Goal: Information Seeking & Learning: Learn about a topic

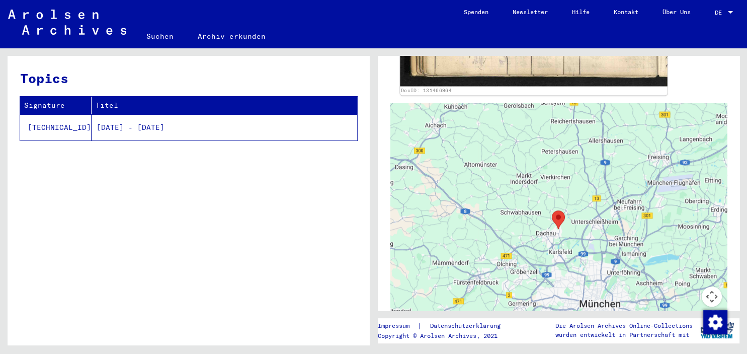
scroll to position [318, 0]
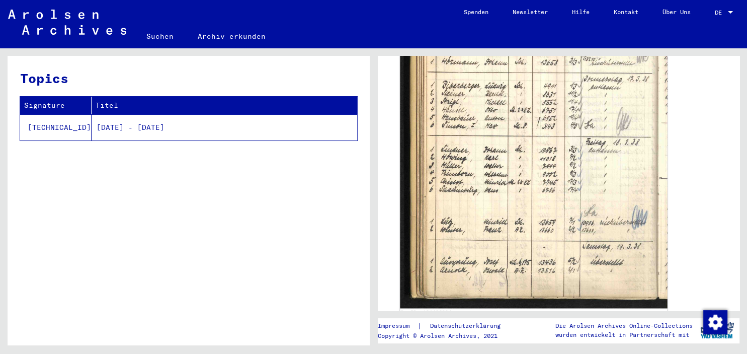
click at [572, 145] on img at bounding box center [533, 131] width 267 height 354
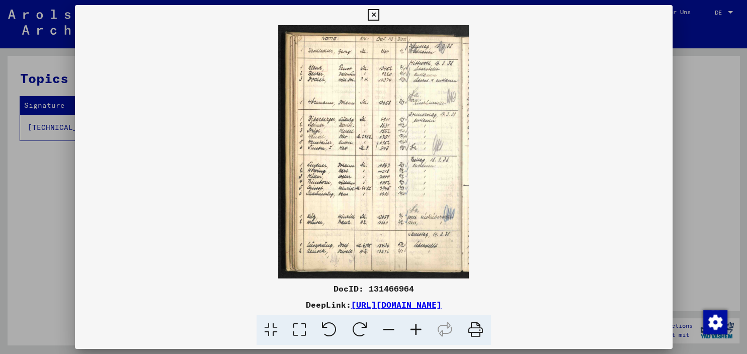
click at [477, 328] on icon at bounding box center [475, 330] width 31 height 31
click at [414, 331] on icon at bounding box center [416, 330] width 27 height 31
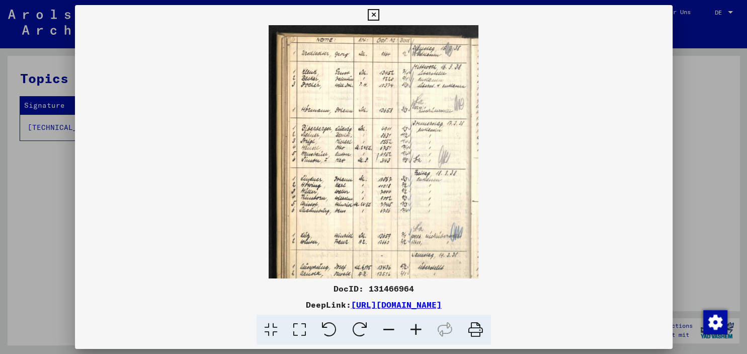
click at [414, 331] on icon at bounding box center [416, 330] width 27 height 31
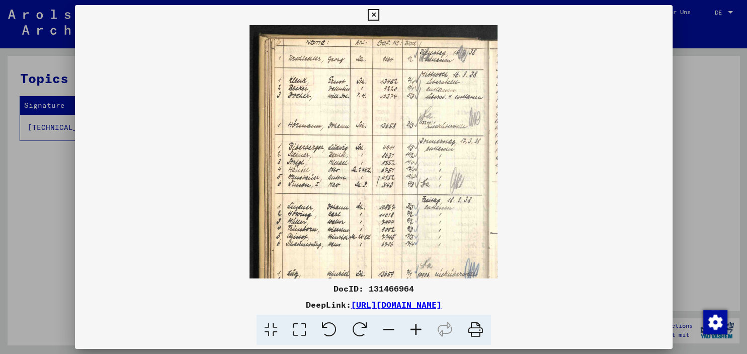
click at [414, 331] on icon at bounding box center [416, 330] width 27 height 31
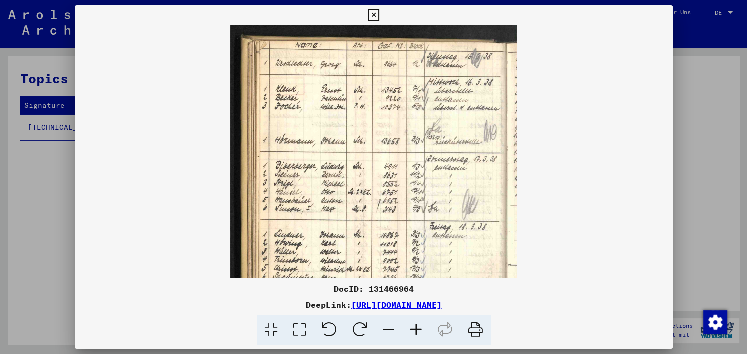
click at [414, 331] on icon at bounding box center [416, 330] width 27 height 31
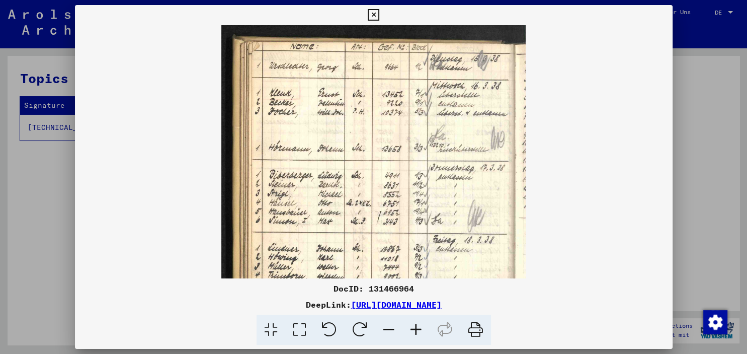
click at [414, 331] on icon at bounding box center [416, 330] width 27 height 31
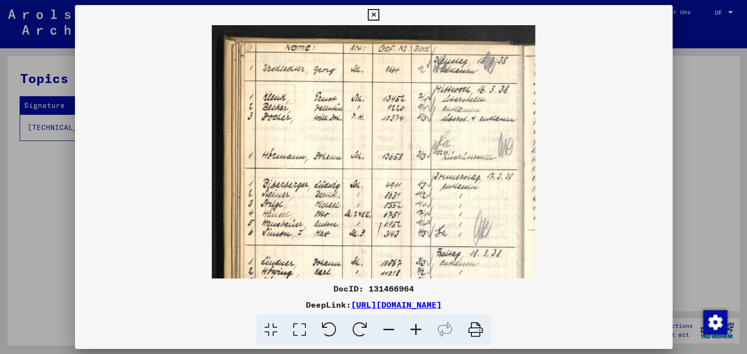
click at [414, 331] on icon at bounding box center [416, 330] width 27 height 31
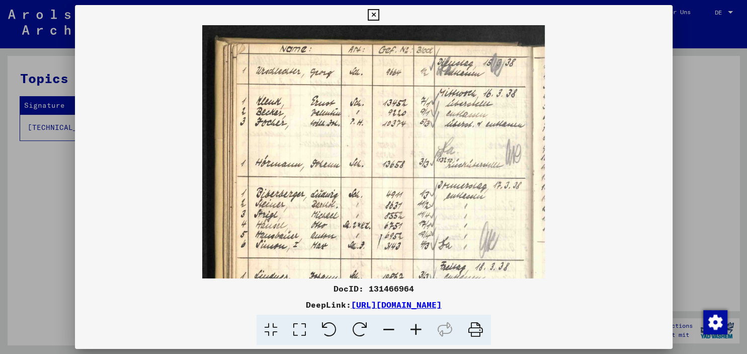
click at [414, 331] on icon at bounding box center [416, 330] width 27 height 31
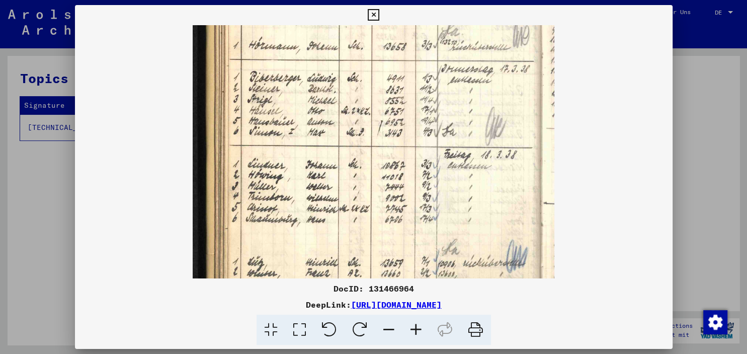
scroll to position [173, 0]
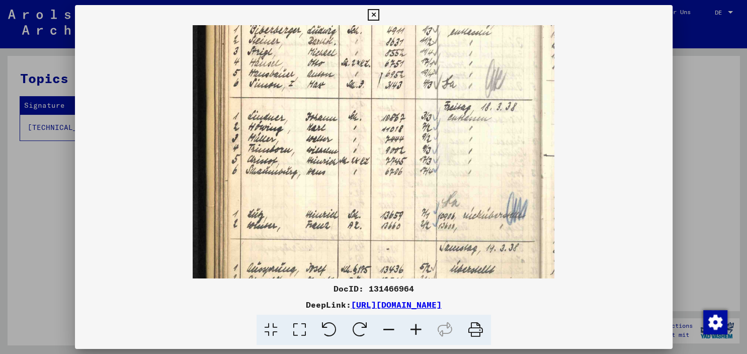
drag, startPoint x: 348, startPoint y: 232, endPoint x: 355, endPoint y: 61, distance: 171.2
click at [355, 61] on img at bounding box center [374, 92] width 362 height 480
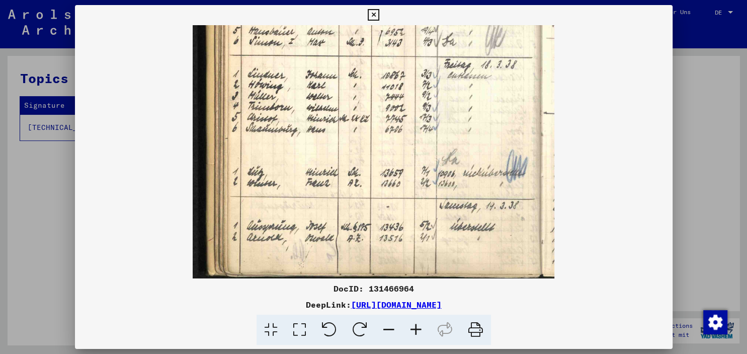
scroll to position [226, 0]
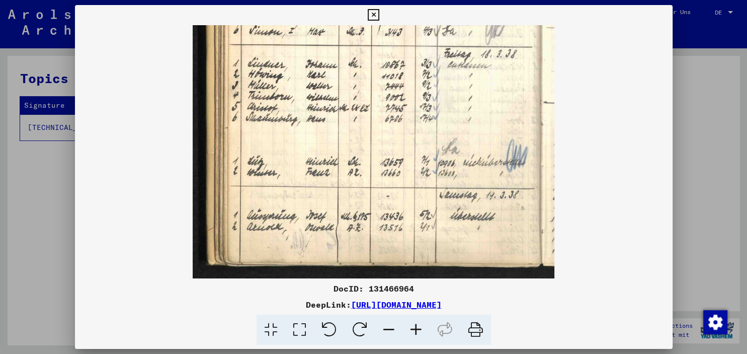
drag, startPoint x: 329, startPoint y: 201, endPoint x: 331, endPoint y: 126, distance: 75.5
click at [331, 126] on img at bounding box center [374, 39] width 362 height 480
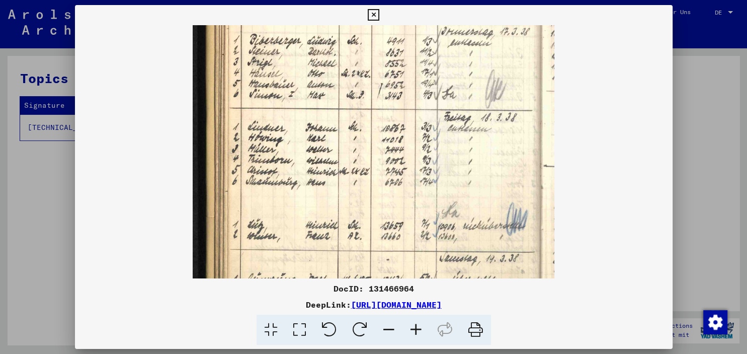
scroll to position [162, 0]
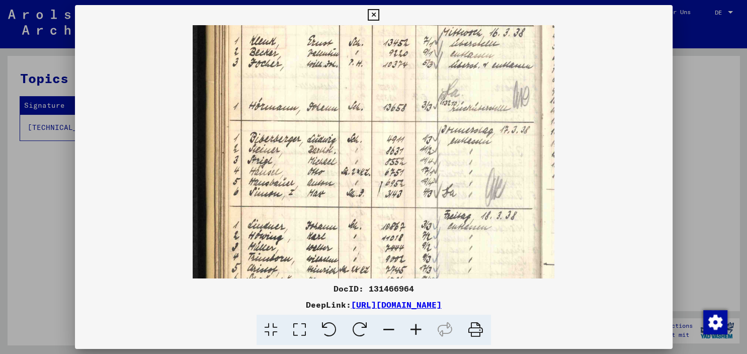
drag, startPoint x: 315, startPoint y: 73, endPoint x: 285, endPoint y: 208, distance: 138.2
click at [287, 225] on img at bounding box center [374, 201] width 362 height 480
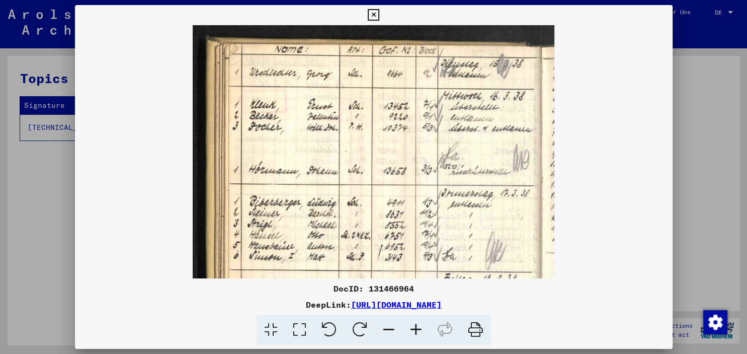
scroll to position [0, 0]
drag, startPoint x: 277, startPoint y: 76, endPoint x: 273, endPoint y: 154, distance: 77.6
click at [273, 154] on img at bounding box center [374, 265] width 362 height 480
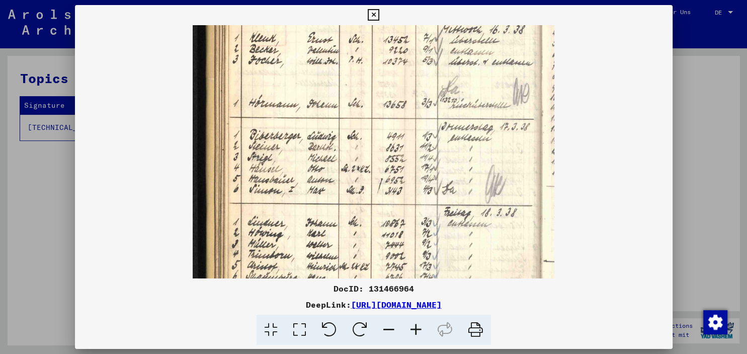
drag, startPoint x: 399, startPoint y: 209, endPoint x: 396, endPoint y: 144, distance: 65.0
click at [396, 144] on img at bounding box center [374, 198] width 362 height 480
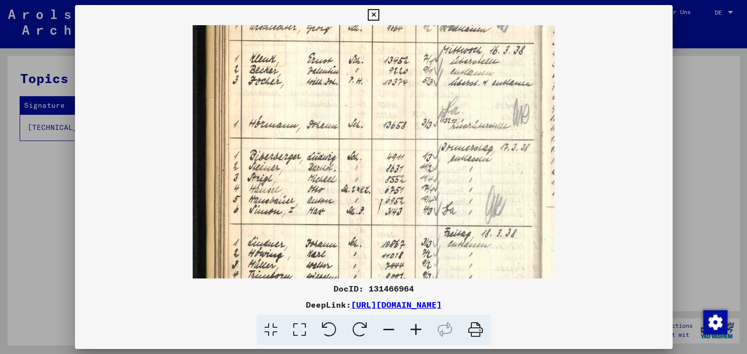
drag, startPoint x: 398, startPoint y: 201, endPoint x: 397, endPoint y: 218, distance: 17.6
click at [397, 218] on img at bounding box center [374, 218] width 362 height 480
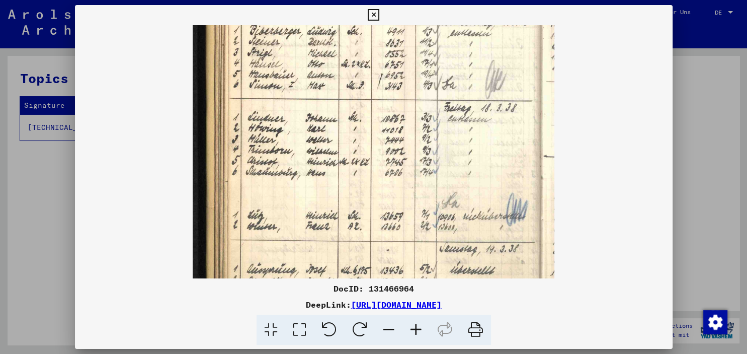
scroll to position [177, 0]
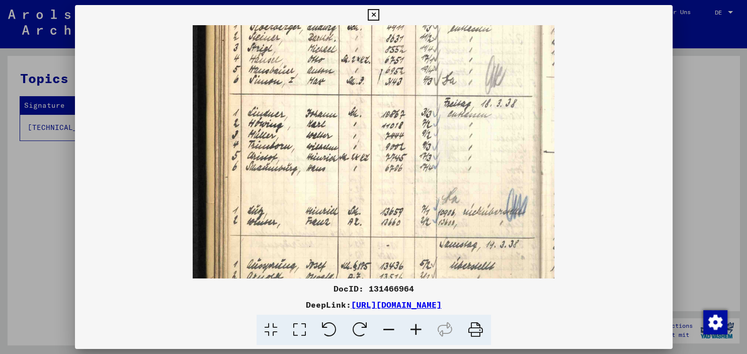
drag, startPoint x: 402, startPoint y: 257, endPoint x: 402, endPoint y: 120, distance: 137.4
click at [402, 120] on img at bounding box center [374, 89] width 362 height 480
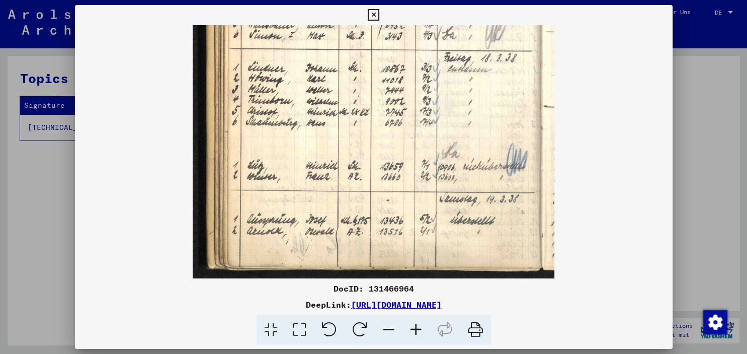
scroll to position [226, 0]
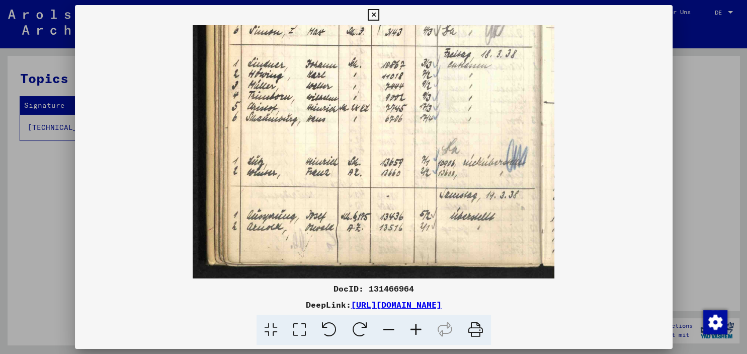
drag, startPoint x: 400, startPoint y: 226, endPoint x: 399, endPoint y: 153, distance: 73.0
click at [399, 154] on img at bounding box center [374, 39] width 362 height 480
